Goal: Book appointment/travel/reservation

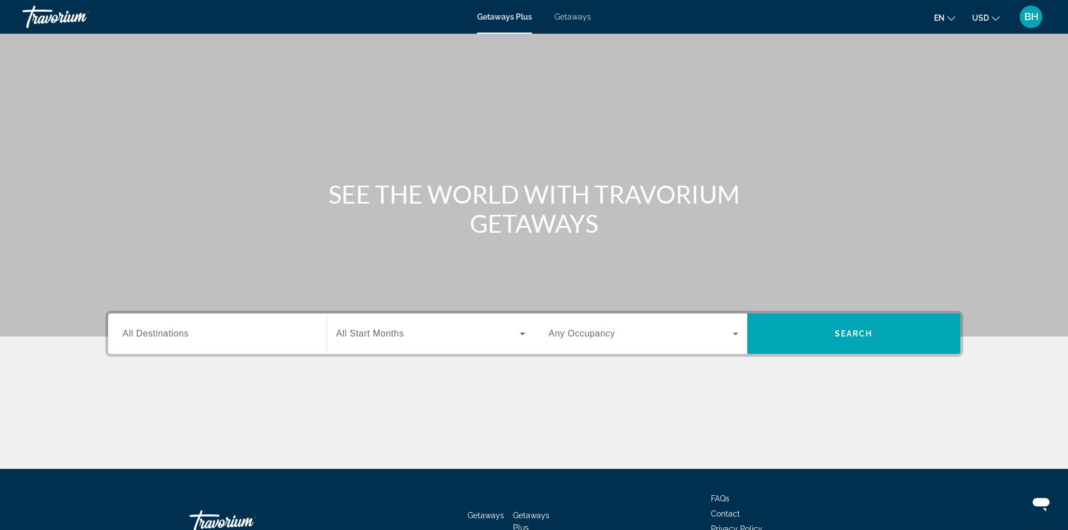
click at [187, 329] on span "All Destinations" at bounding box center [156, 334] width 66 height 10
click at [187, 329] on input "Destination All Destinations" at bounding box center [218, 333] width 190 height 13
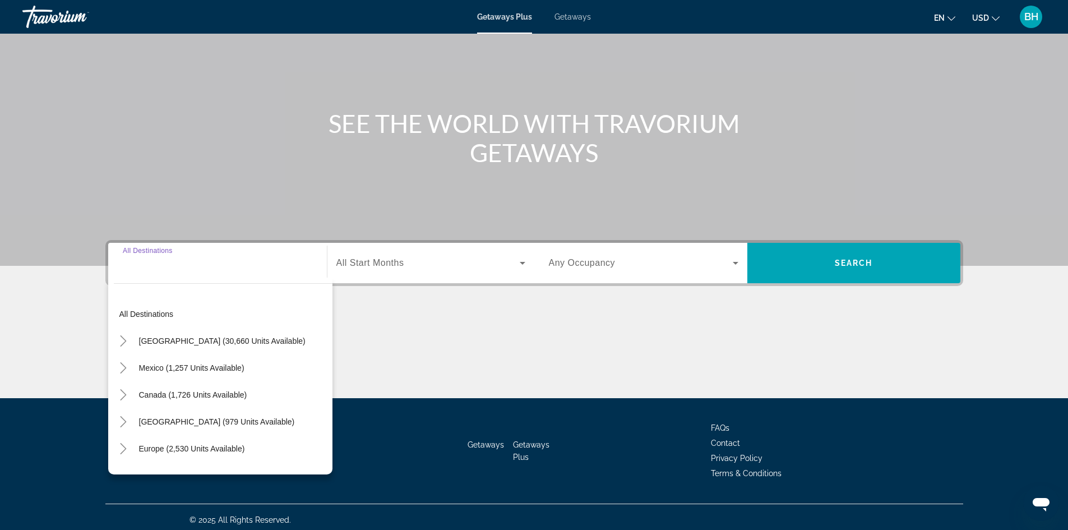
scroll to position [76, 0]
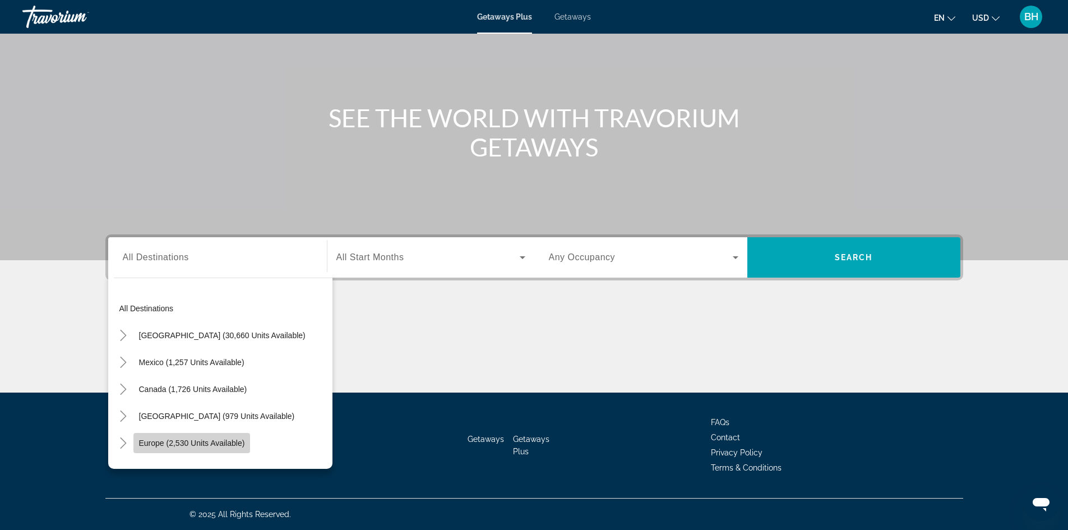
click at [186, 440] on span "Europe (2,530 units available)" at bounding box center [192, 442] width 106 height 9
type input "**********"
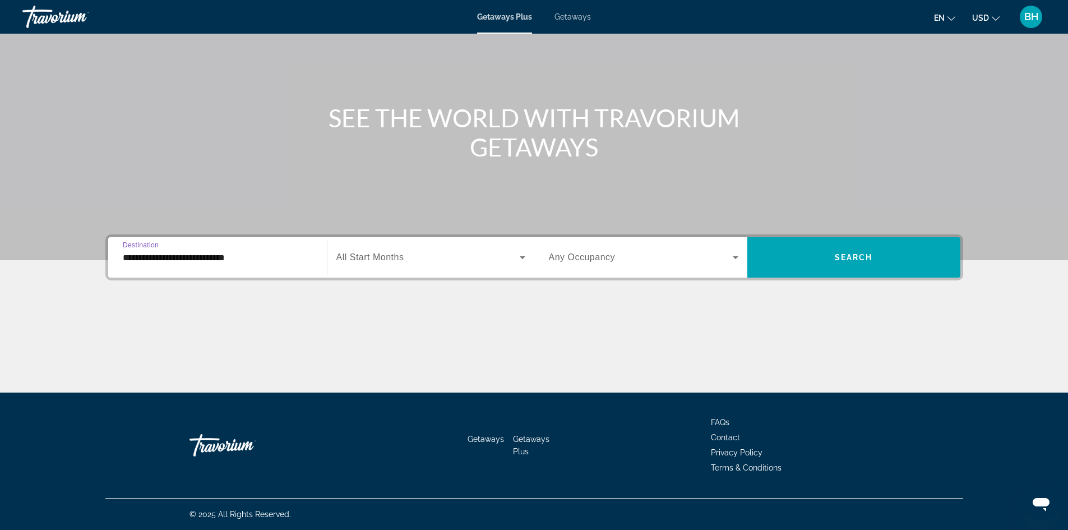
click at [405, 255] on span "Search widget" at bounding box center [427, 257] width 183 height 13
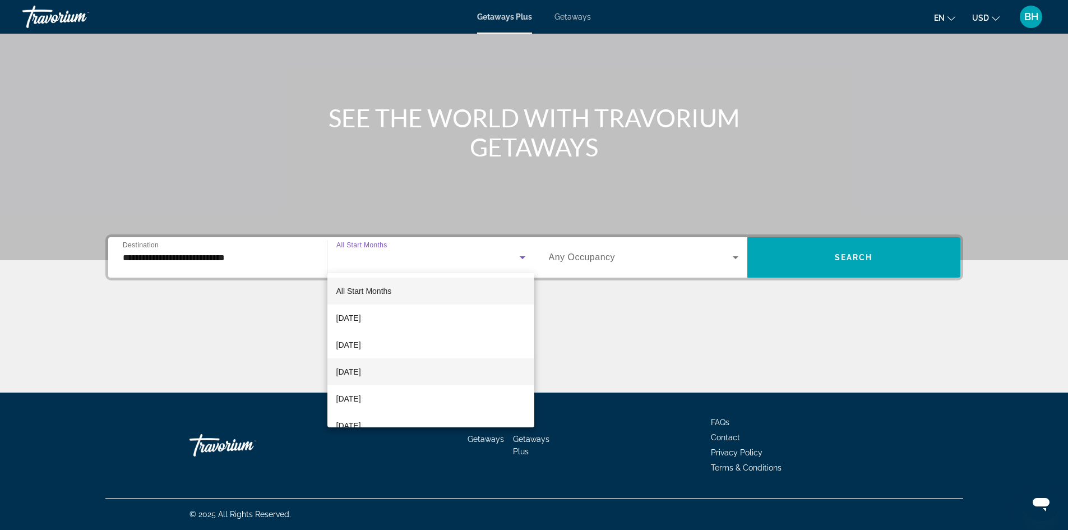
scroll to position [56, 0]
click at [349, 372] on span "January 2026" at bounding box center [348, 369] width 25 height 13
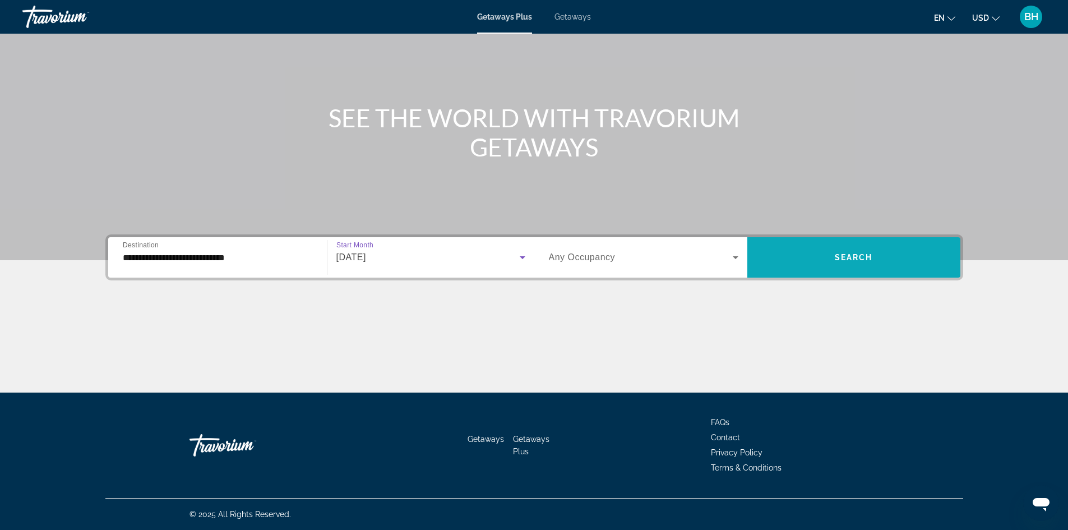
click at [814, 256] on span "Search widget" at bounding box center [853, 257] width 213 height 27
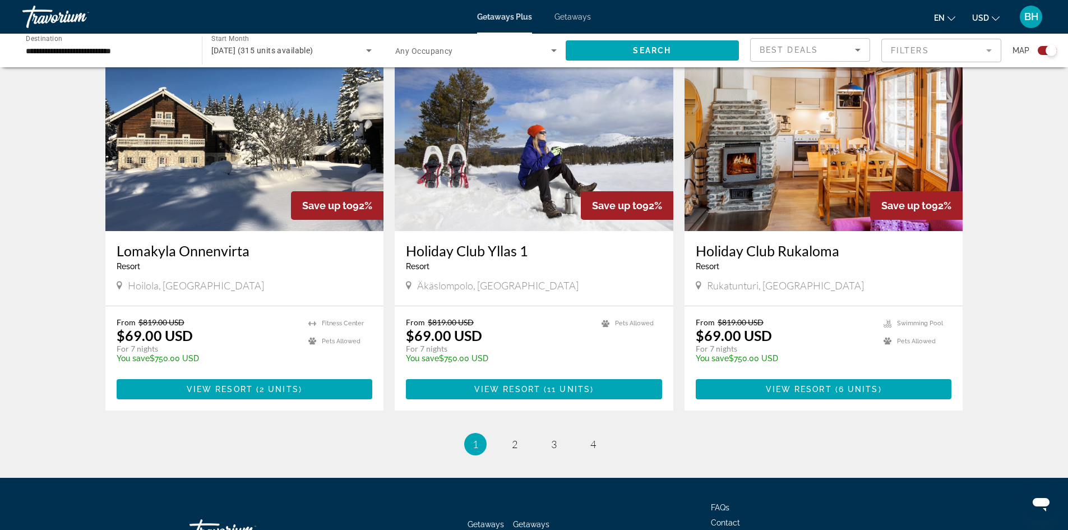
scroll to position [1570, 0]
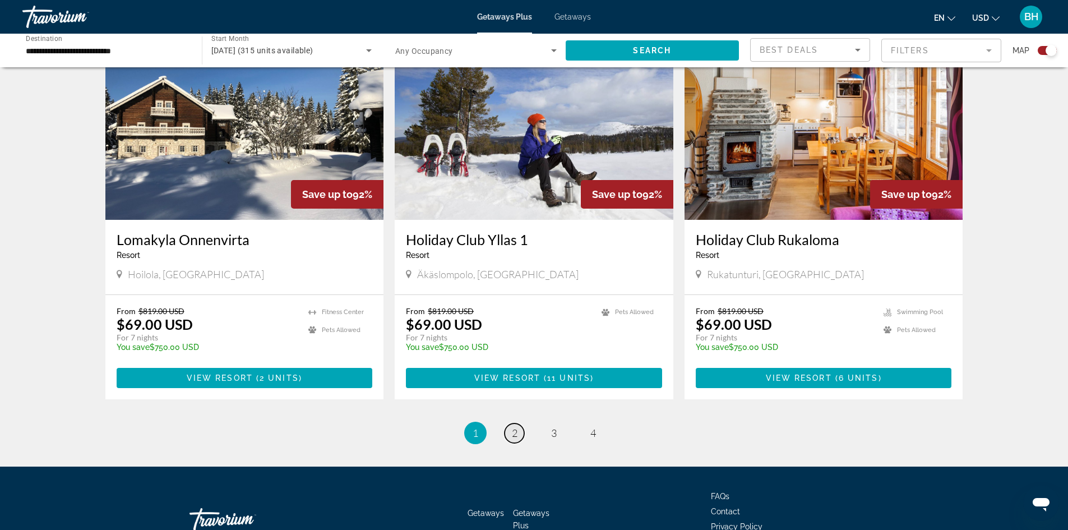
click at [516, 427] on span "2" at bounding box center [515, 433] width 6 height 12
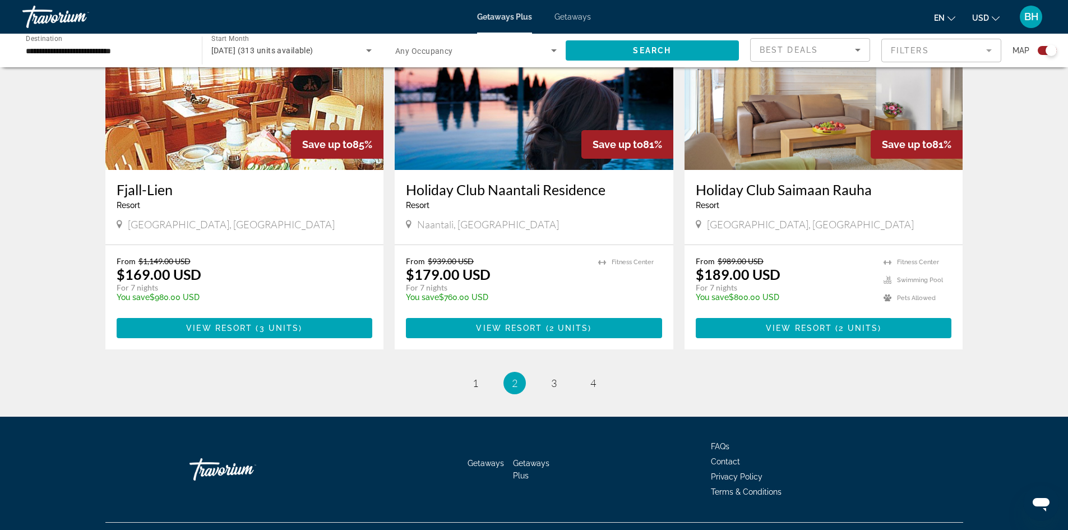
scroll to position [1632, 0]
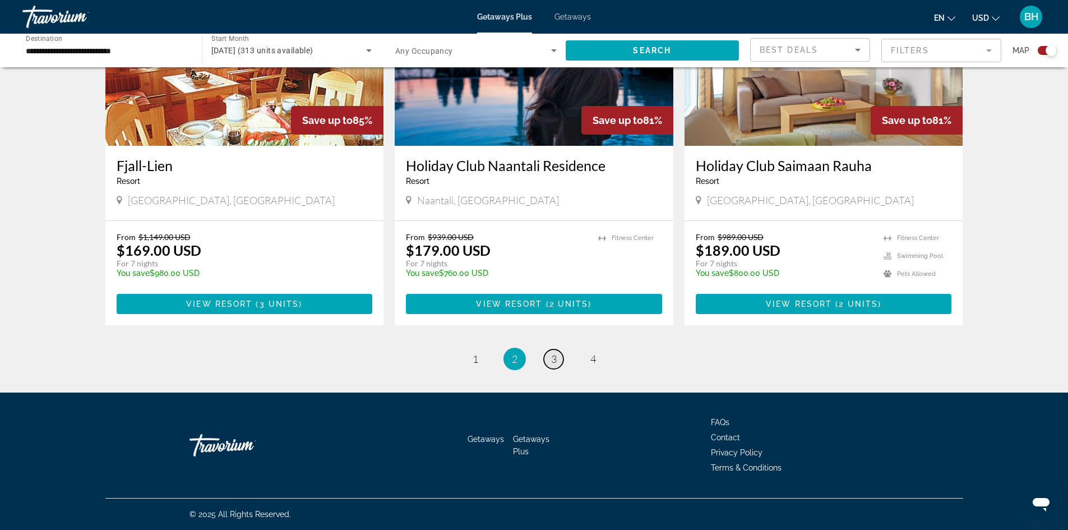
click at [555, 363] on span "3" at bounding box center [554, 359] width 6 height 12
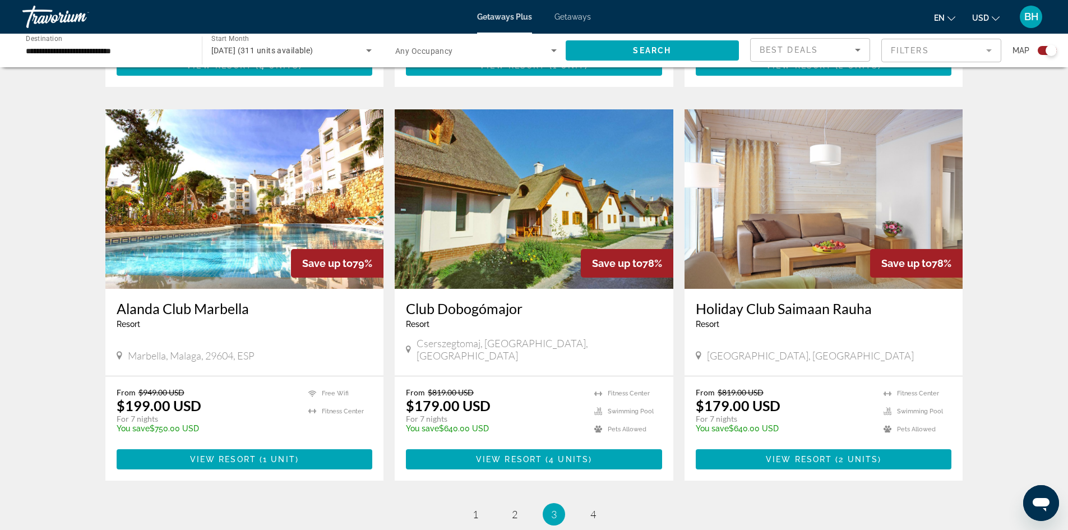
scroll to position [1570, 0]
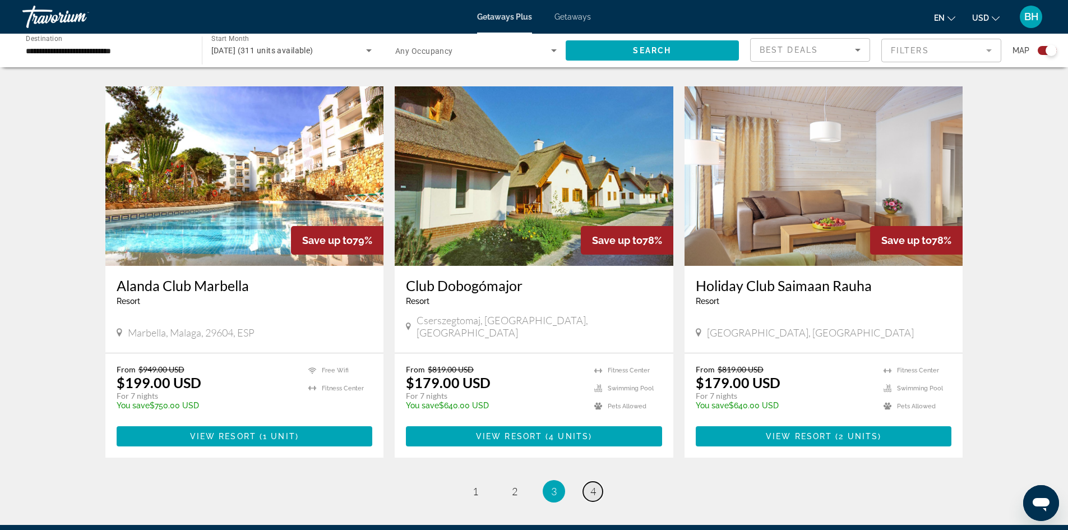
click at [588, 482] on link "page 4" at bounding box center [593, 492] width 20 height 20
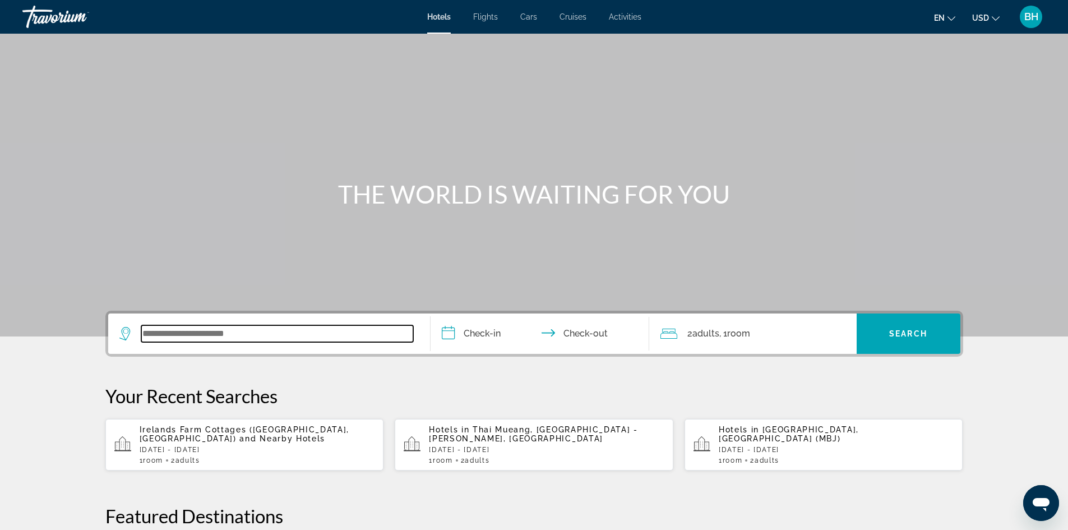
click at [215, 335] on input "Search widget" at bounding box center [277, 333] width 272 height 17
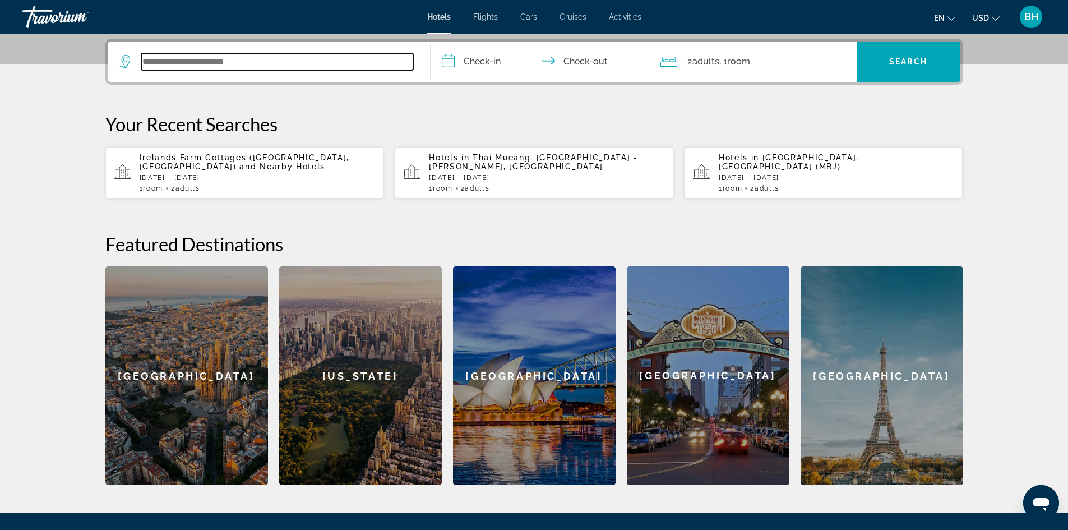
scroll to position [274, 0]
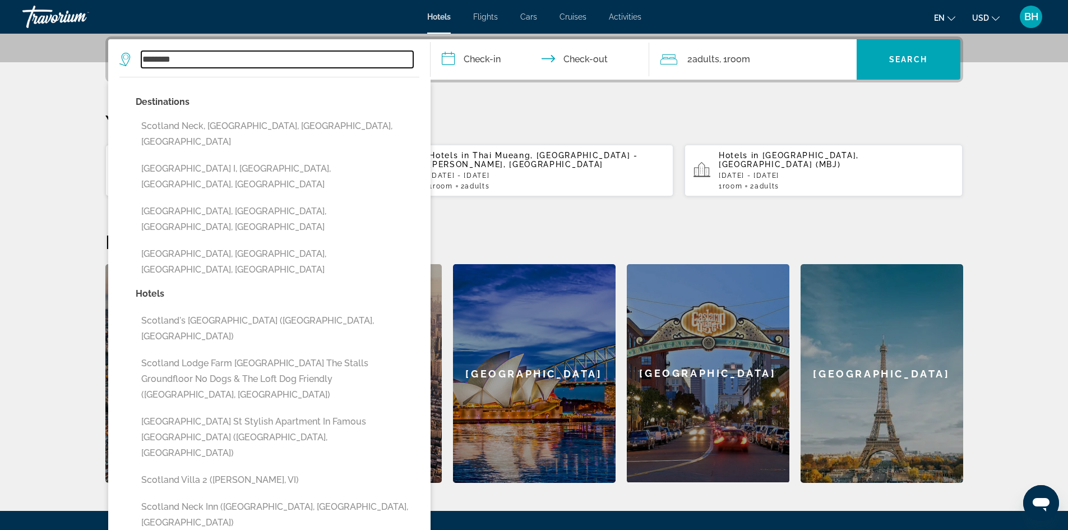
click at [158, 57] on input "********" at bounding box center [277, 59] width 272 height 17
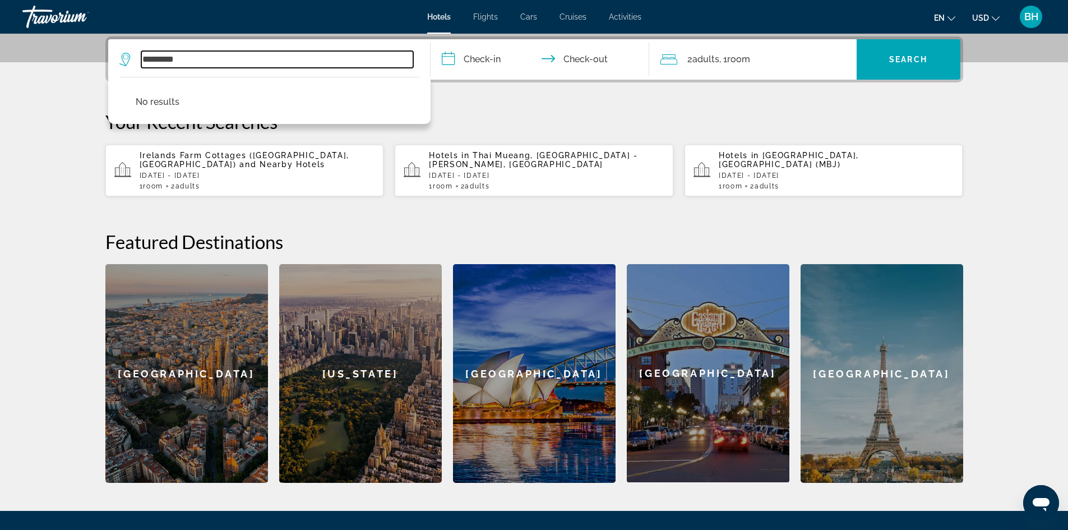
type input "*********"
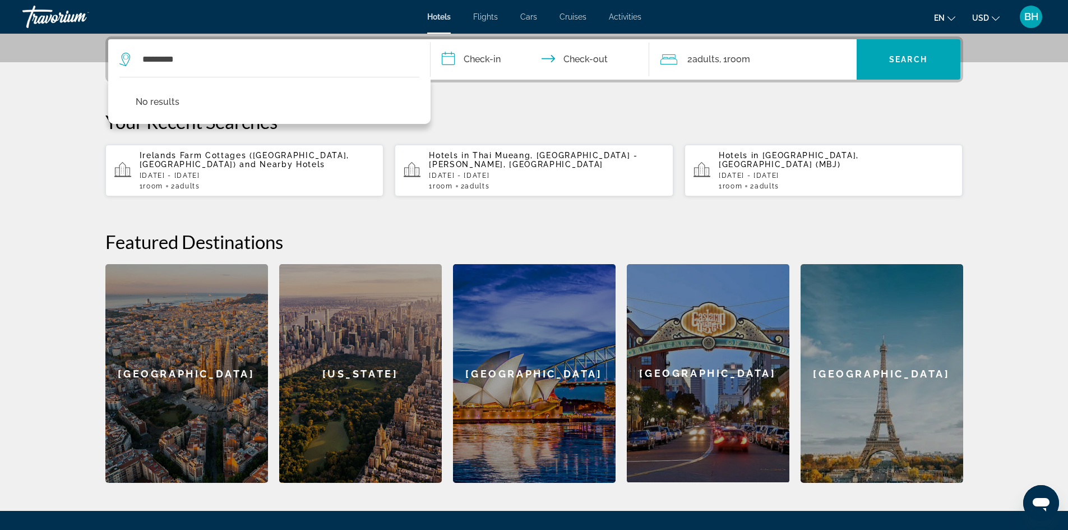
click at [483, 58] on input "**********" at bounding box center [542, 61] width 223 height 44
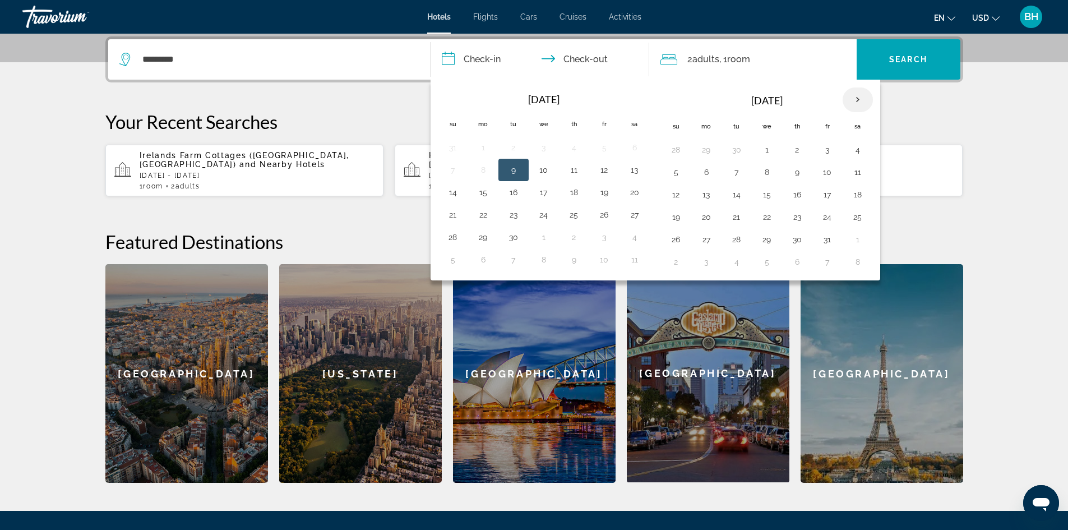
click at [860, 104] on th "Next month" at bounding box center [858, 99] width 30 height 25
click at [706, 151] on button "1" at bounding box center [706, 150] width 18 height 16
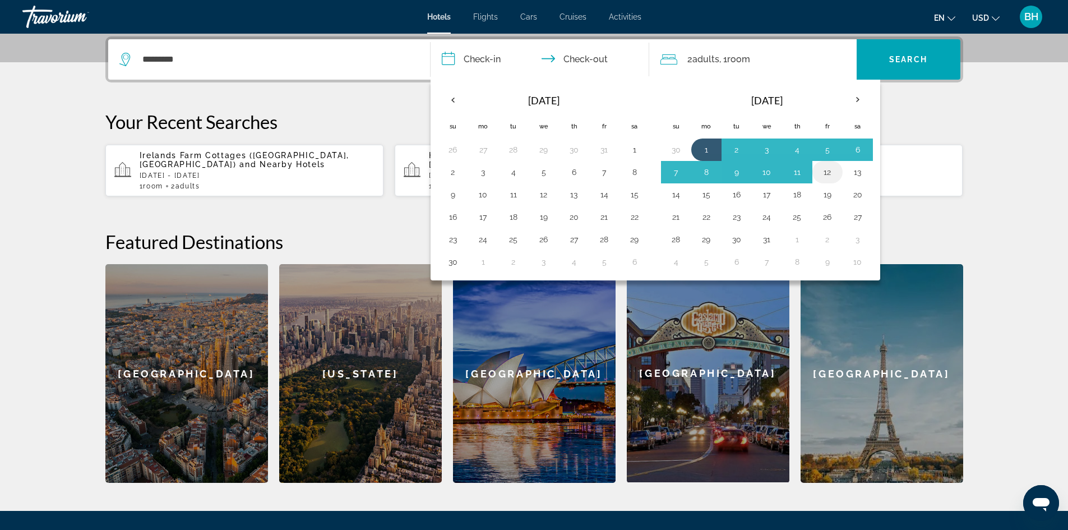
click at [828, 170] on button "12" at bounding box center [828, 172] width 18 height 16
type input "**********"
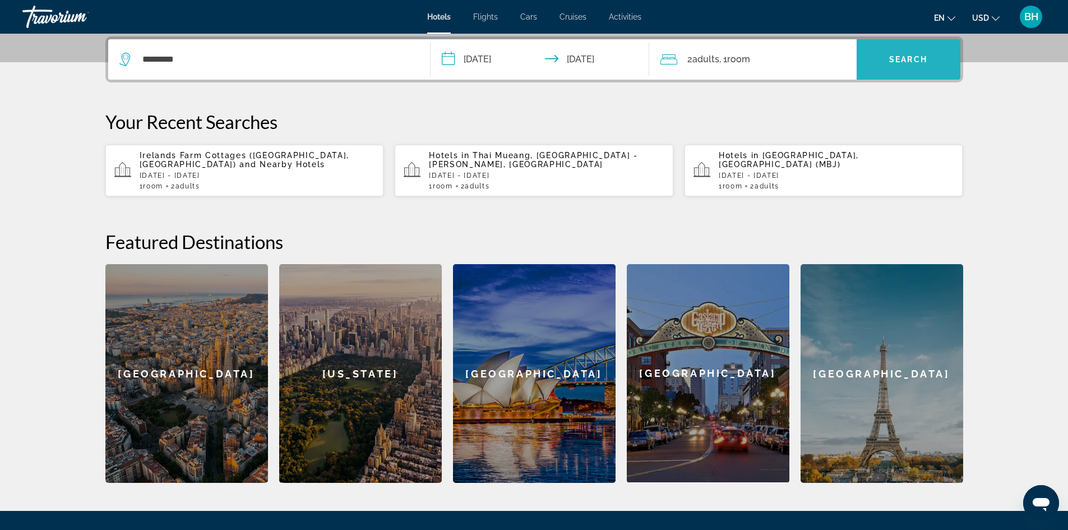
click at [910, 58] on span "Search" at bounding box center [908, 59] width 38 height 9
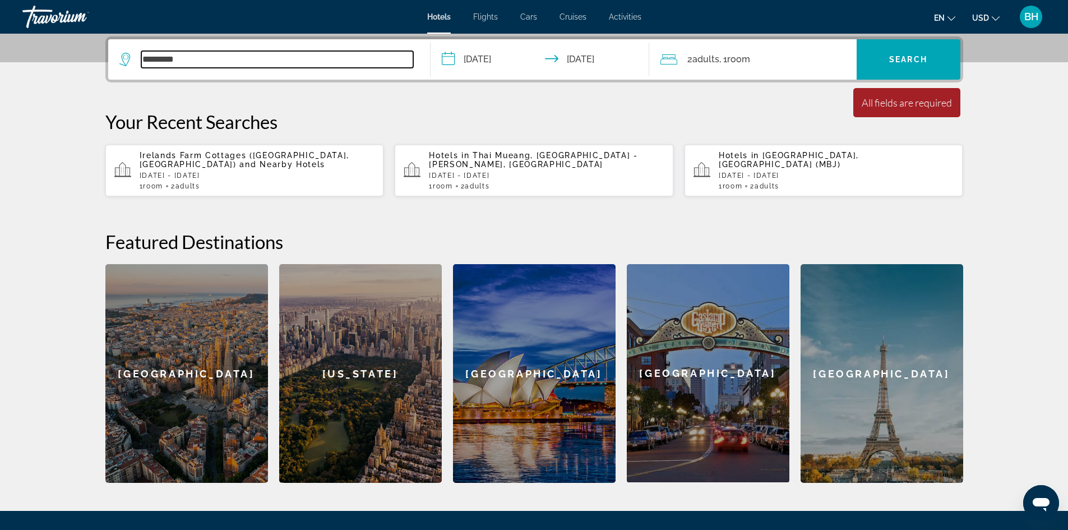
click at [214, 61] on input "*********" at bounding box center [277, 59] width 272 height 17
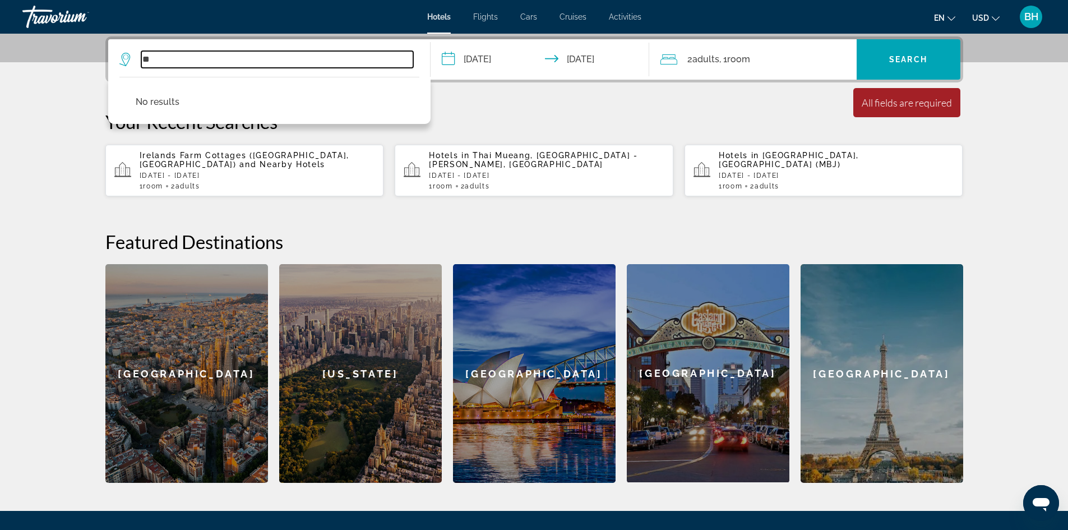
type input "*"
type input "**********"
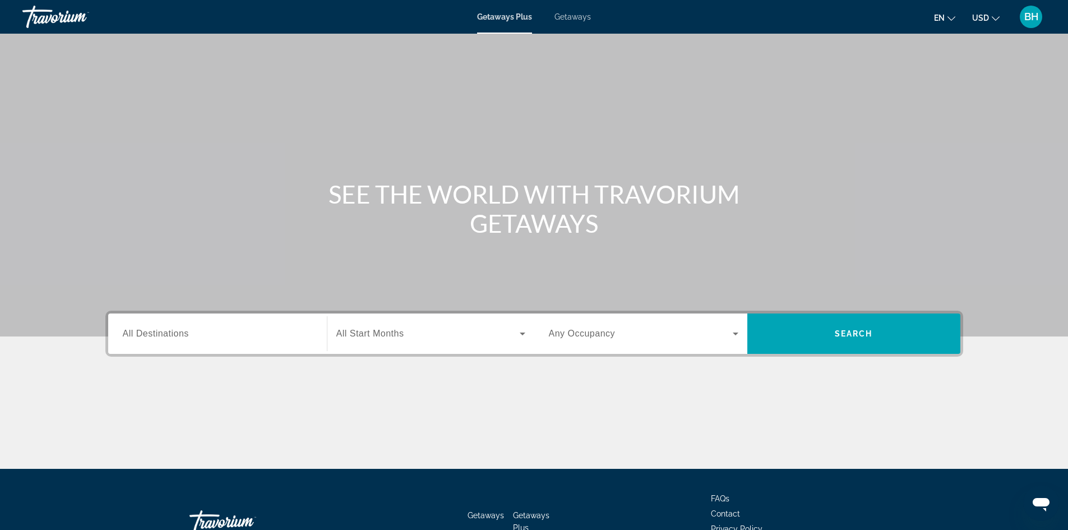
click at [240, 339] on input "Destination All Destinations" at bounding box center [218, 333] width 190 height 13
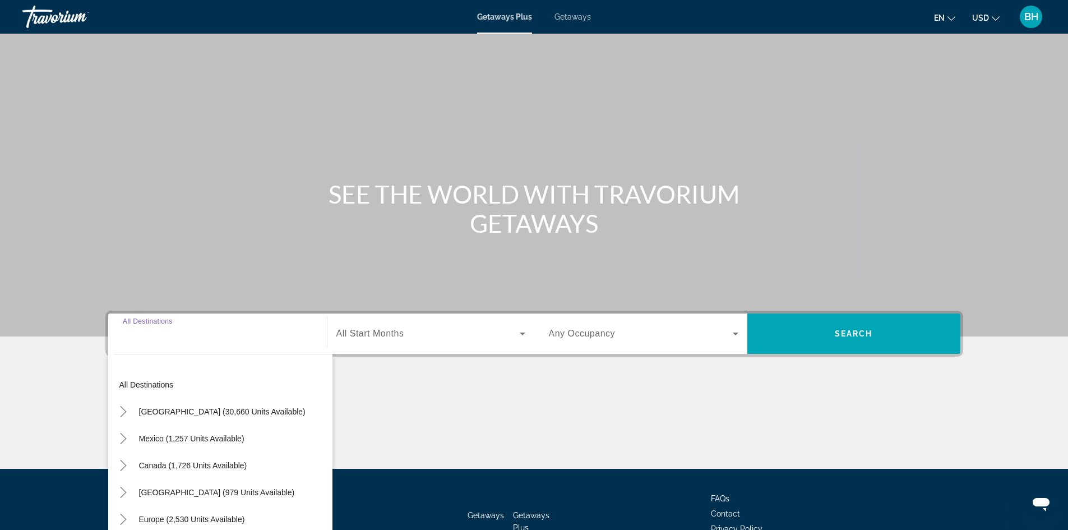
scroll to position [76, 0]
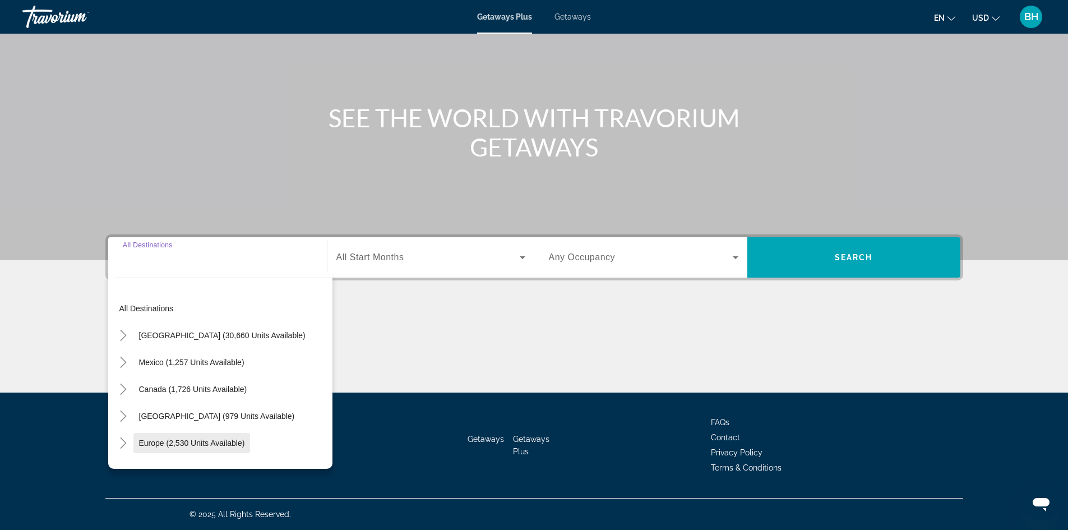
click at [196, 440] on span "Europe (2,530 units available)" at bounding box center [192, 442] width 106 height 9
type input "**********"
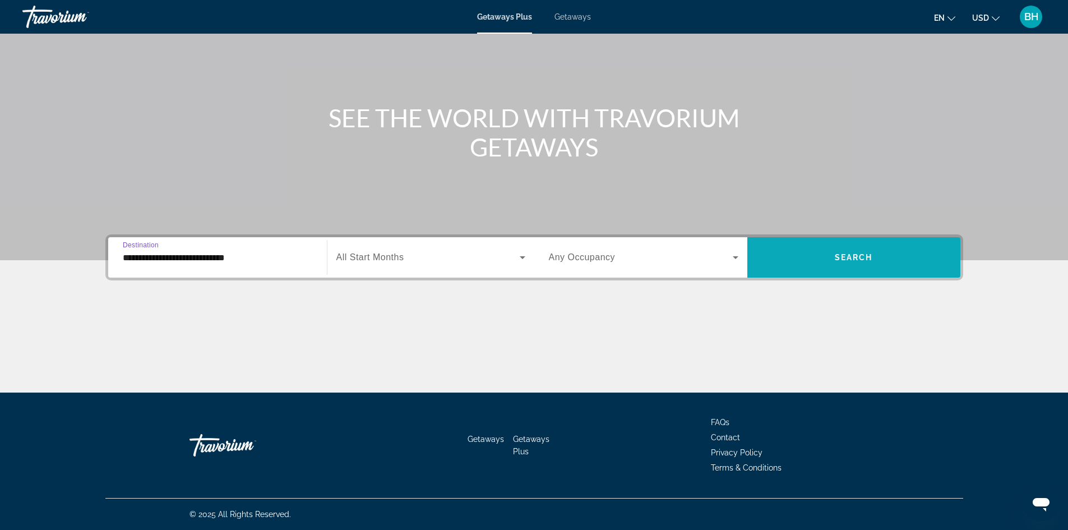
click at [796, 254] on span "Search widget" at bounding box center [853, 257] width 213 height 27
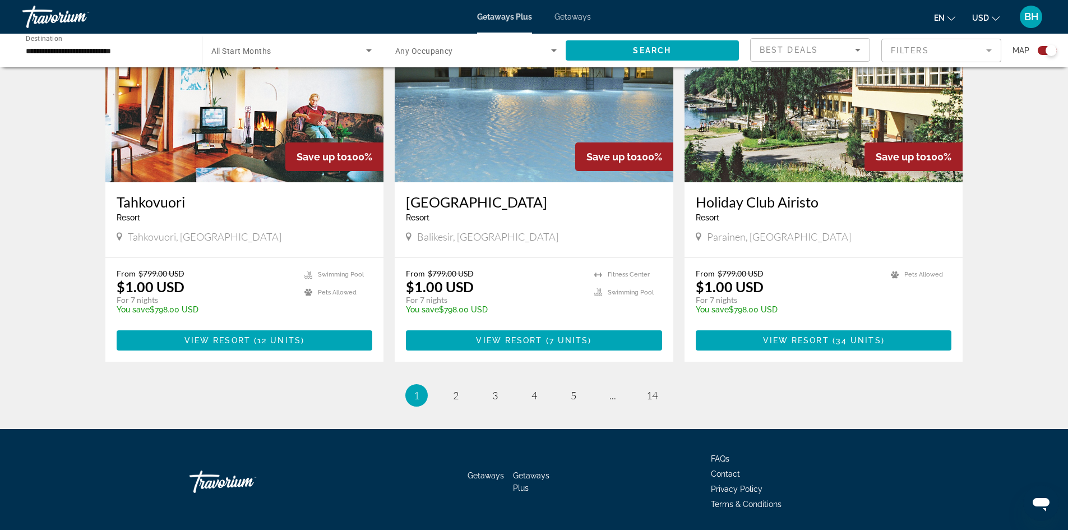
scroll to position [1626, 0]
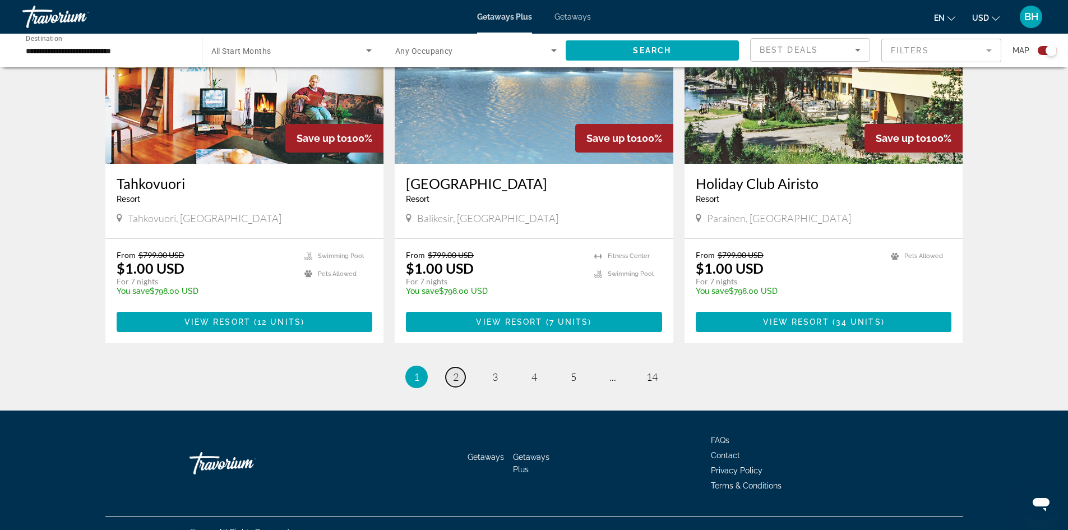
click at [458, 371] on span "2" at bounding box center [456, 377] width 6 height 12
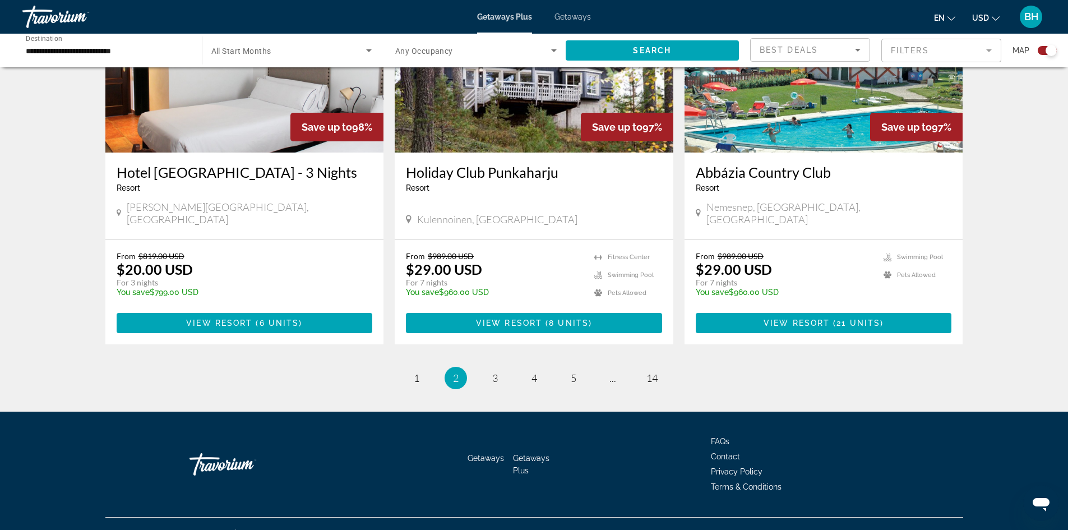
scroll to position [1632, 0]
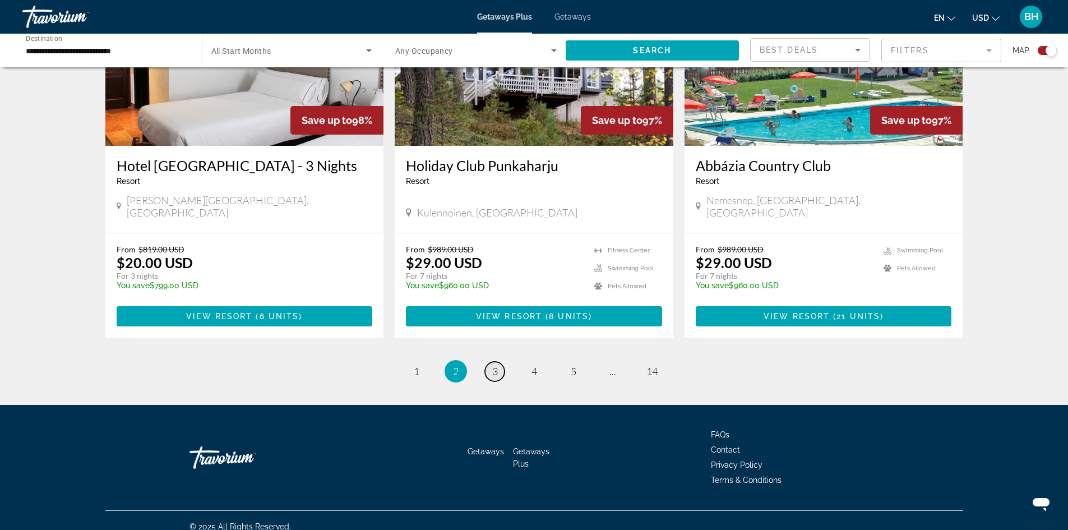
click at [498, 362] on link "page 3" at bounding box center [495, 372] width 20 height 20
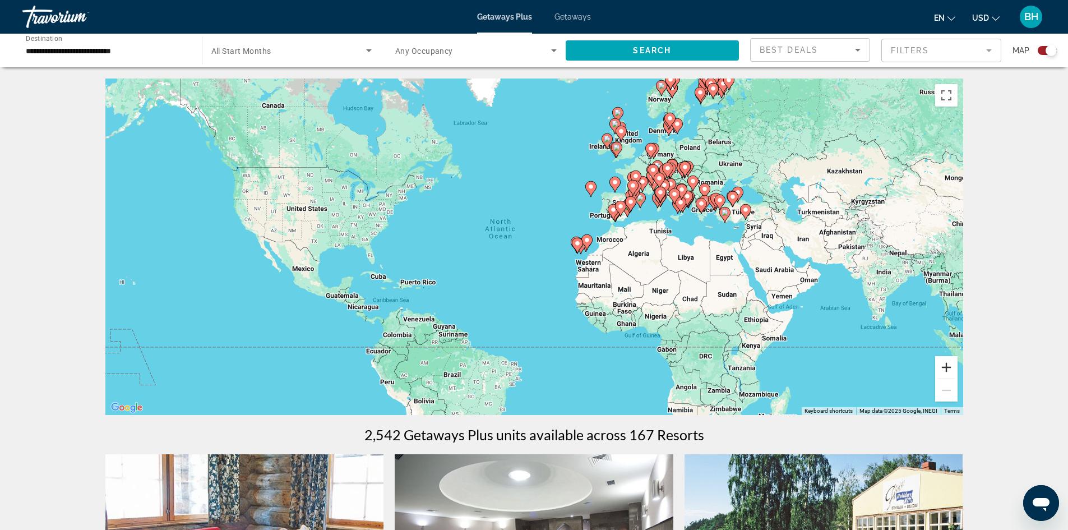
click at [945, 366] on button "Zoom in" at bounding box center [946, 367] width 22 height 22
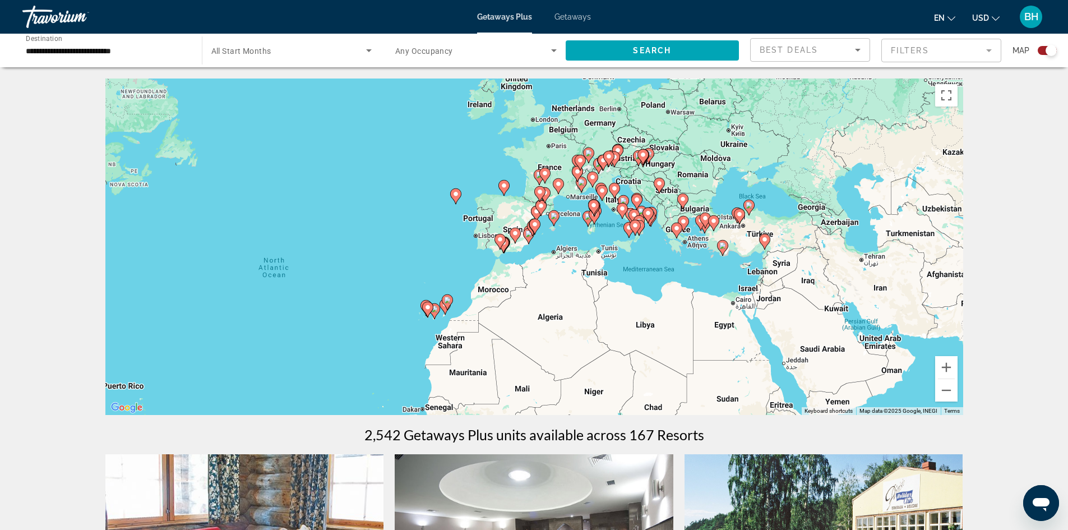
drag, startPoint x: 716, startPoint y: 262, endPoint x: 523, endPoint y: 319, distance: 201.6
click at [523, 319] on div "To activate drag with keyboard, press Alt + Enter. Once in keyboard drag state,…" at bounding box center [534, 246] width 858 height 336
click at [946, 367] on button "Zoom in" at bounding box center [946, 367] width 22 height 22
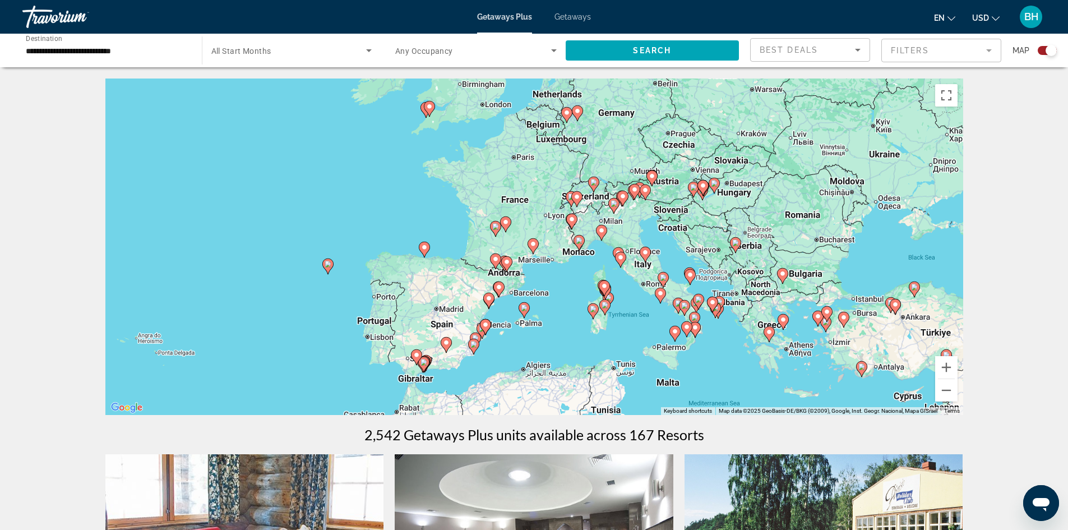
drag, startPoint x: 592, startPoint y: 214, endPoint x: 542, endPoint y: 327, distance: 124.3
click at [542, 327] on div "To activate drag with keyboard, press Alt + Enter. Once in keyboard drag state,…" at bounding box center [534, 246] width 858 height 336
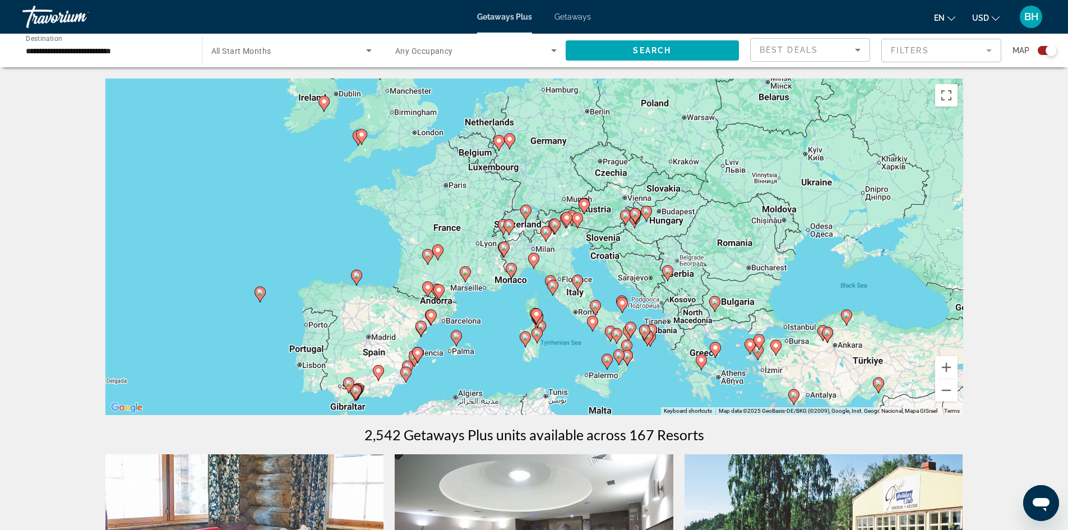
drag, startPoint x: 454, startPoint y: 278, endPoint x: 386, endPoint y: 304, distance: 72.5
click at [386, 304] on div "To activate drag with keyboard, press Alt + Enter. Once in keyboard drag state,…" at bounding box center [534, 246] width 858 height 336
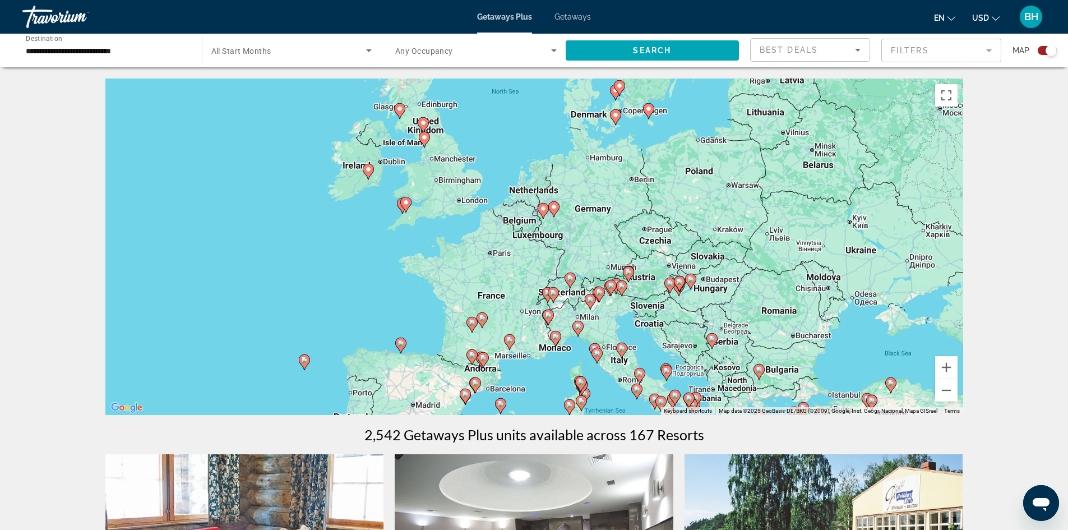
drag, startPoint x: 362, startPoint y: 209, endPoint x: 403, endPoint y: 276, distance: 78.8
click at [403, 276] on div "To activate drag with keyboard, press Alt + Enter. Once in keyboard drag state,…" at bounding box center [534, 246] width 858 height 336
click at [947, 370] on button "Zoom in" at bounding box center [946, 367] width 22 height 22
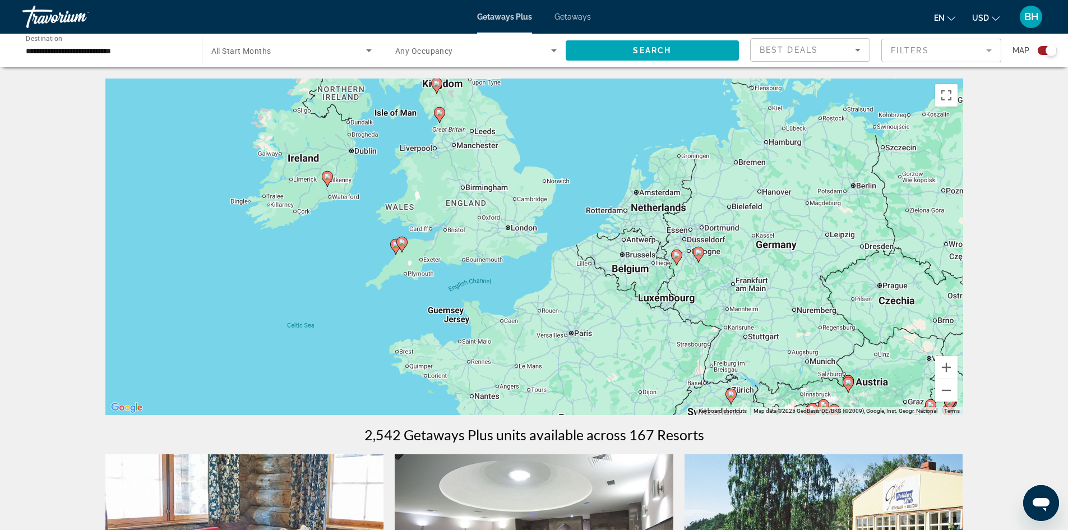
drag, startPoint x: 204, startPoint y: 254, endPoint x: 331, endPoint y: 330, distance: 148.1
click at [331, 330] on div "To activate drag with keyboard, press Alt + Enter. Once in keyboard drag state,…" at bounding box center [534, 246] width 858 height 336
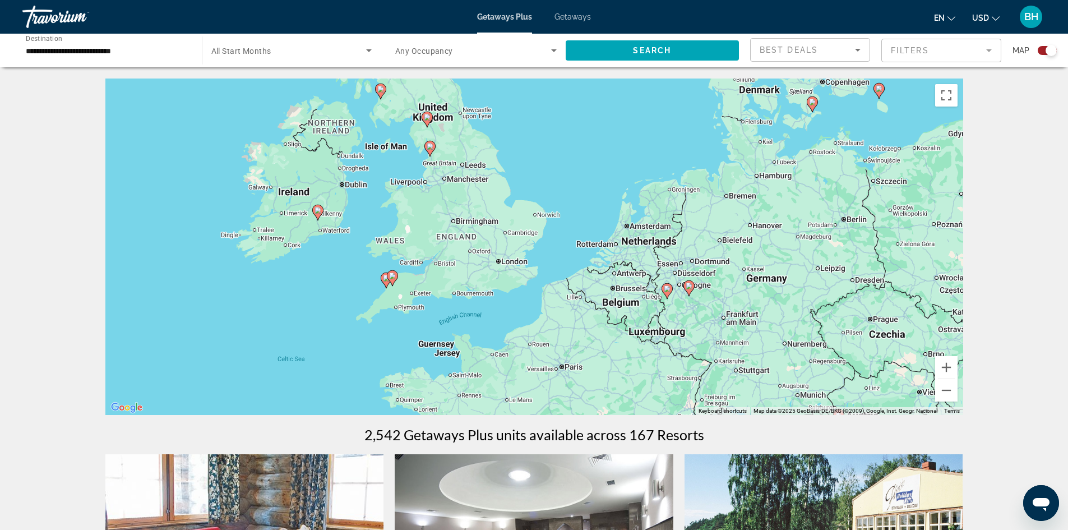
drag, startPoint x: 342, startPoint y: 271, endPoint x: 332, endPoint y: 307, distance: 36.6
click at [332, 307] on div "To activate drag with keyboard, press Alt + Enter. Once in keyboard drag state,…" at bounding box center [534, 246] width 858 height 336
click at [390, 280] on icon "Main content" at bounding box center [392, 278] width 10 height 15
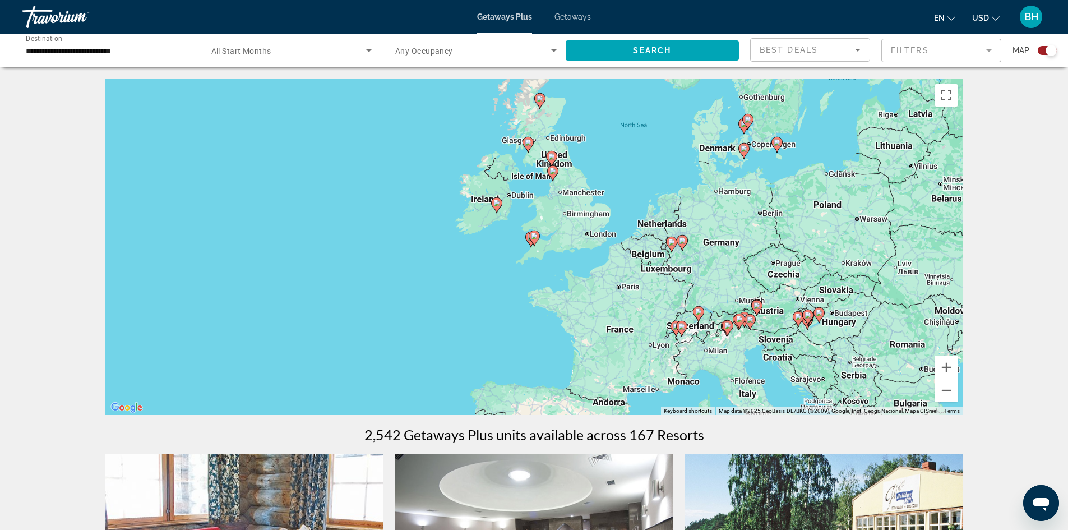
click at [555, 173] on image "Main content" at bounding box center [552, 171] width 7 height 7
type input "**********"
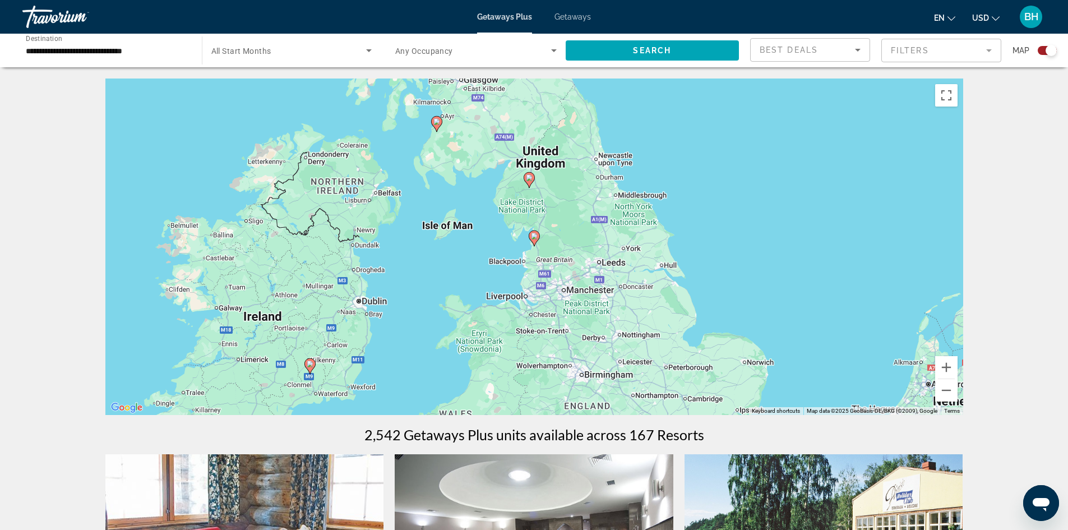
click at [529, 238] on icon "Main content" at bounding box center [534, 238] width 11 height 16
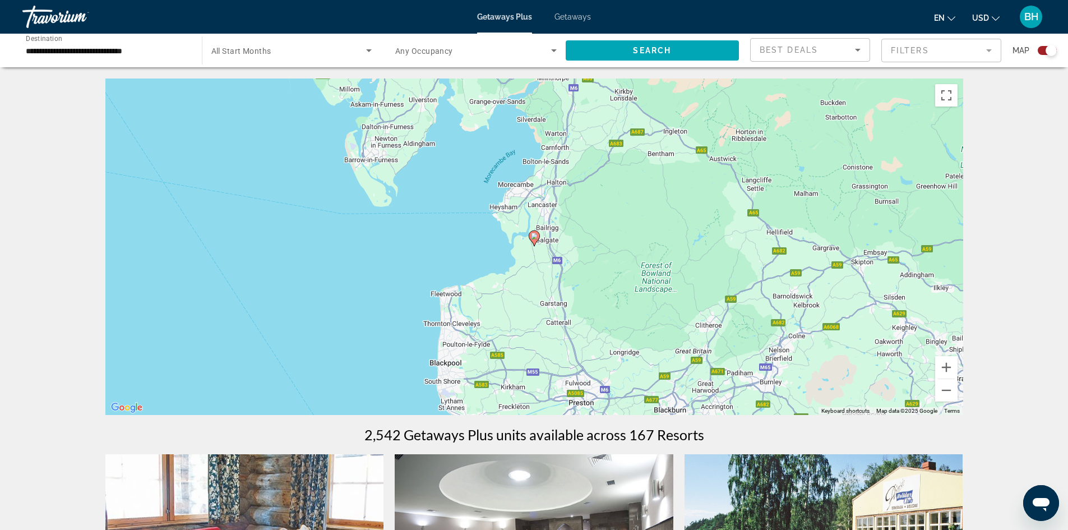
click at [534, 244] on icon "Main content" at bounding box center [534, 238] width 11 height 16
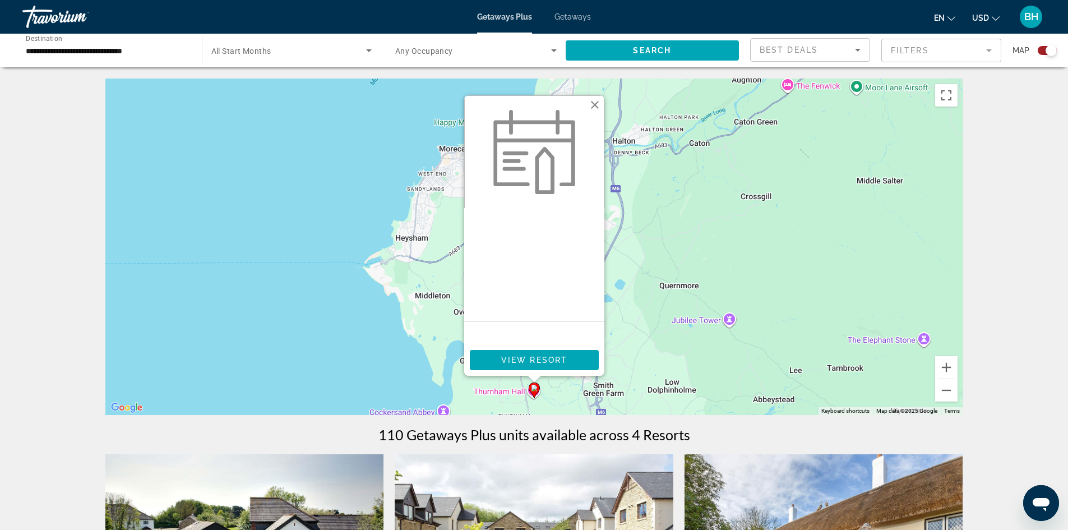
click at [593, 107] on button "Close" at bounding box center [594, 104] width 17 height 17
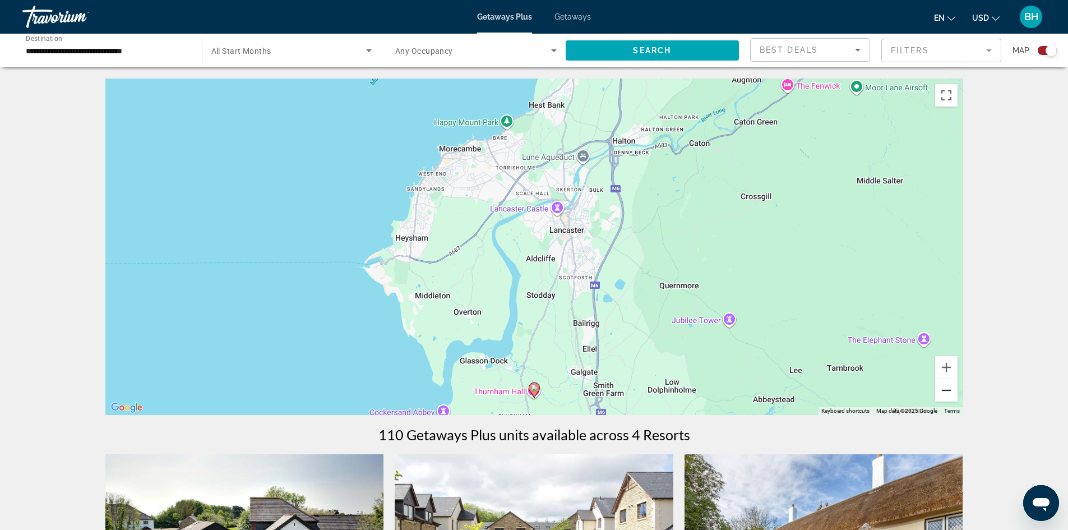
click at [945, 392] on button "Zoom out" at bounding box center [946, 390] width 22 height 22
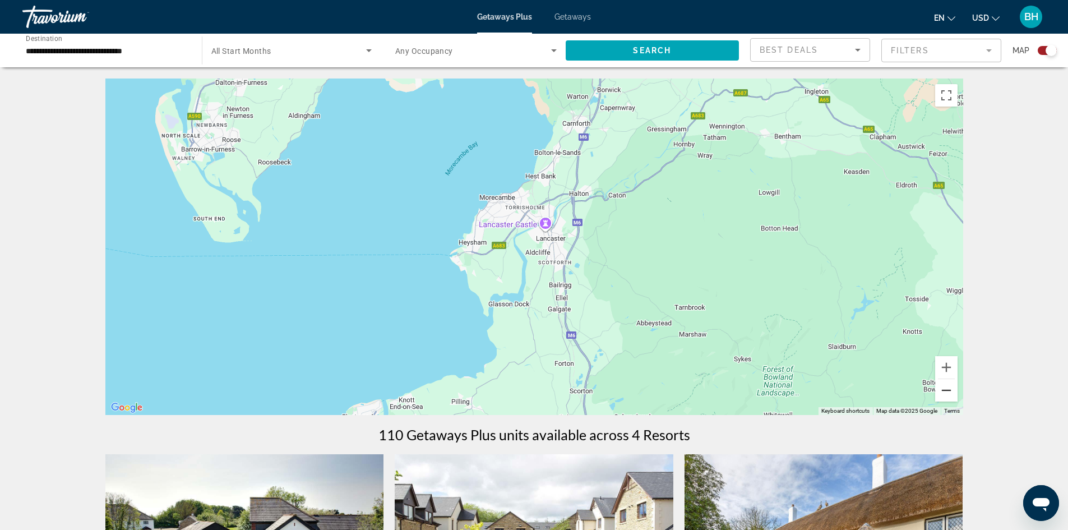
click at [945, 392] on button "Zoom out" at bounding box center [946, 390] width 22 height 22
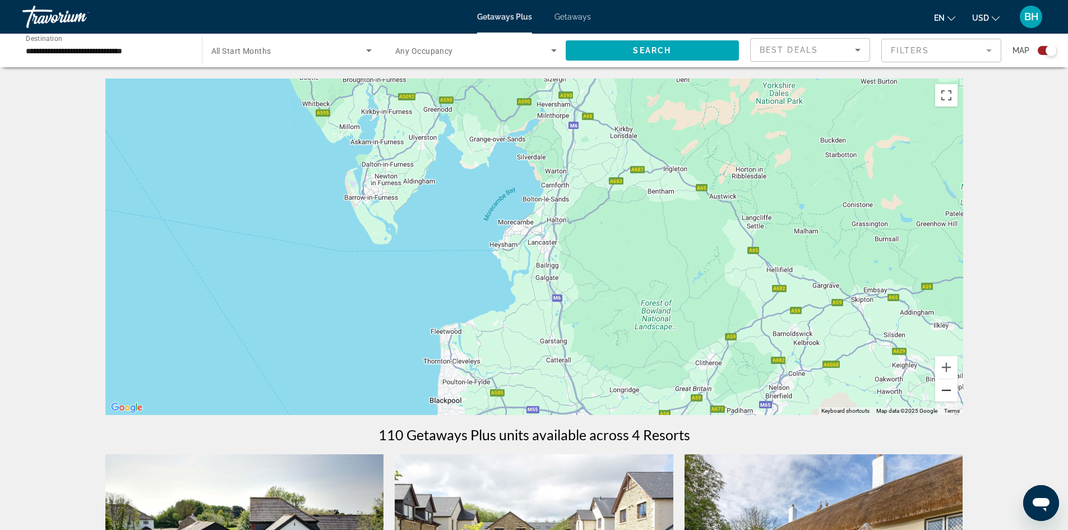
click at [945, 392] on button "Zoom out" at bounding box center [946, 390] width 22 height 22
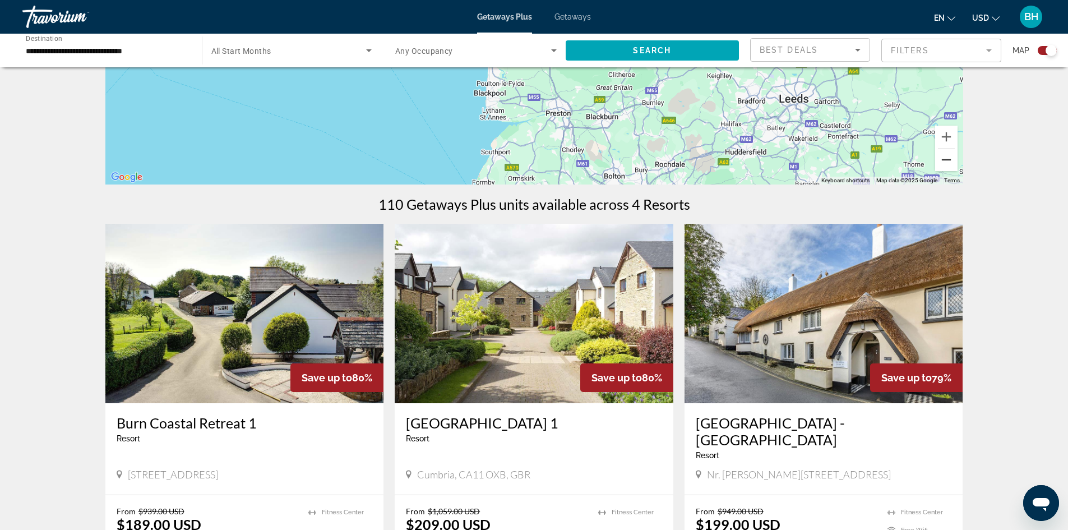
scroll to position [196, 0]
